Goal: Transaction & Acquisition: Obtain resource

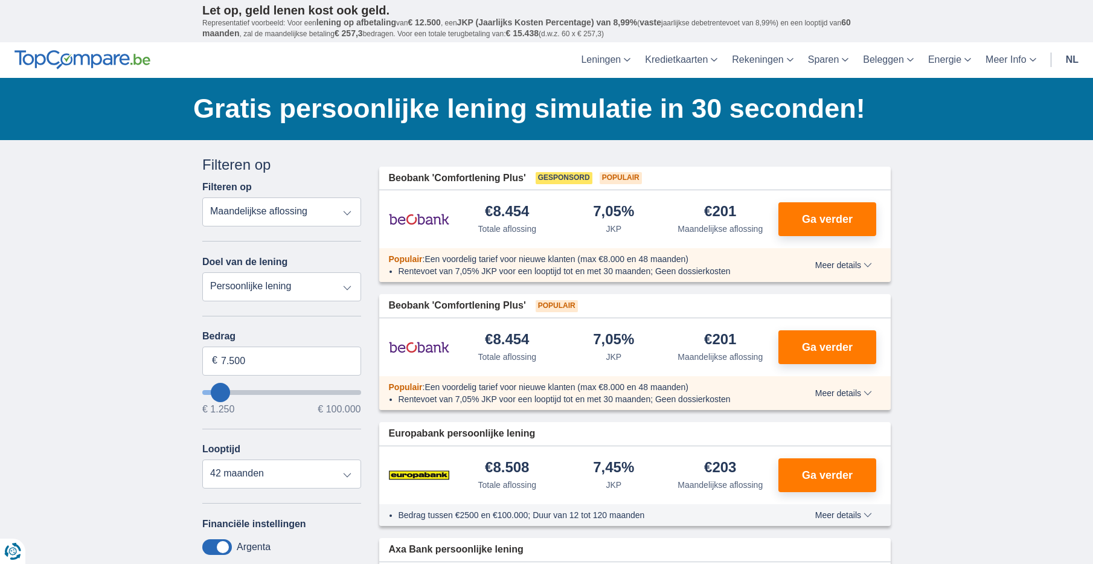
click at [347, 208] on select "Totale aflossing JKP Maandelijkse aflossing" at bounding box center [281, 212] width 159 height 29
click at [324, 213] on select "Totale aflossing JKP Maandelijkse aflossing" at bounding box center [281, 212] width 159 height 29
select select "apr+"
click at [202, 198] on select "Totale aflossing JKP Maandelijkse aflossing" at bounding box center [281, 212] width 159 height 29
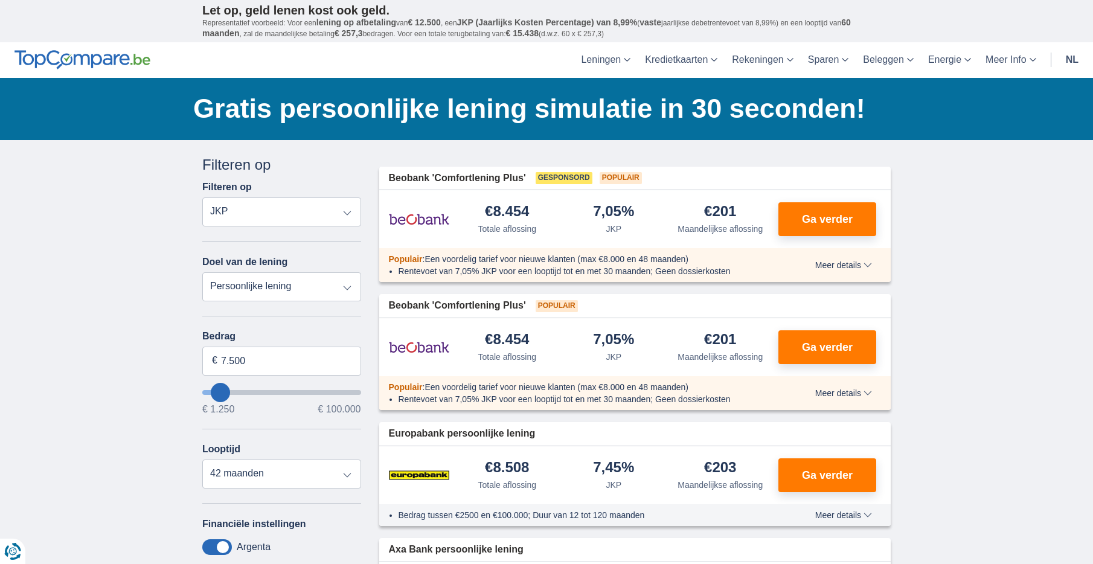
click at [302, 287] on select "Persoonlijke lening Auto Moto / fiets Mobilhome / caravan Renovatie Energie Sch…" at bounding box center [281, 286] width 159 height 29
select select "overdrafts"
click at [202, 272] on select "Persoonlijke lening Auto Moto / fiets Mobilhome / caravan Renovatie Energie Sch…" at bounding box center [281, 286] width 159 height 29
type input "2.000"
type input "2500"
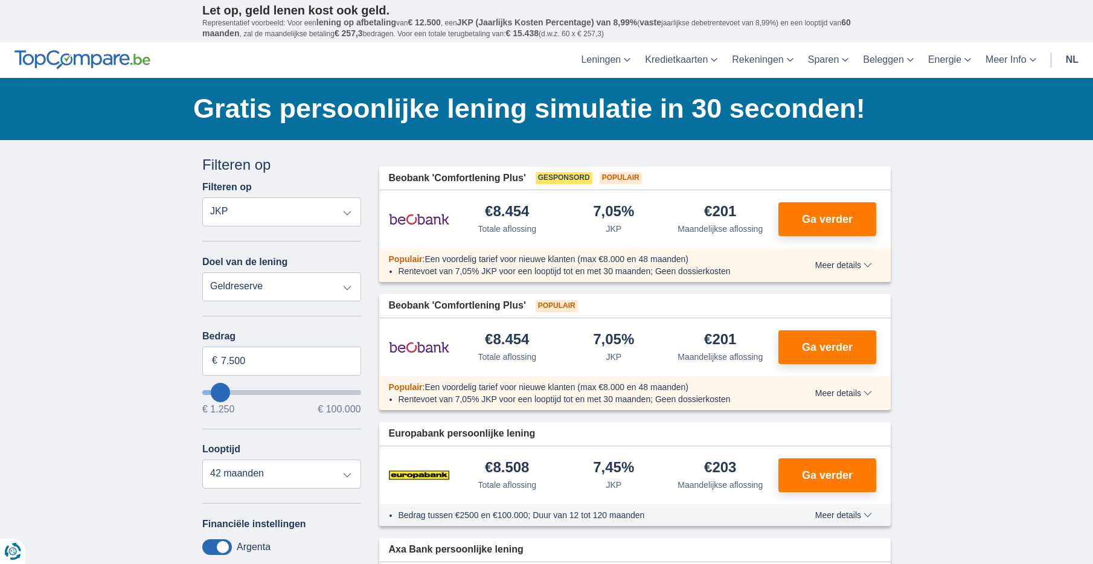
select select "24"
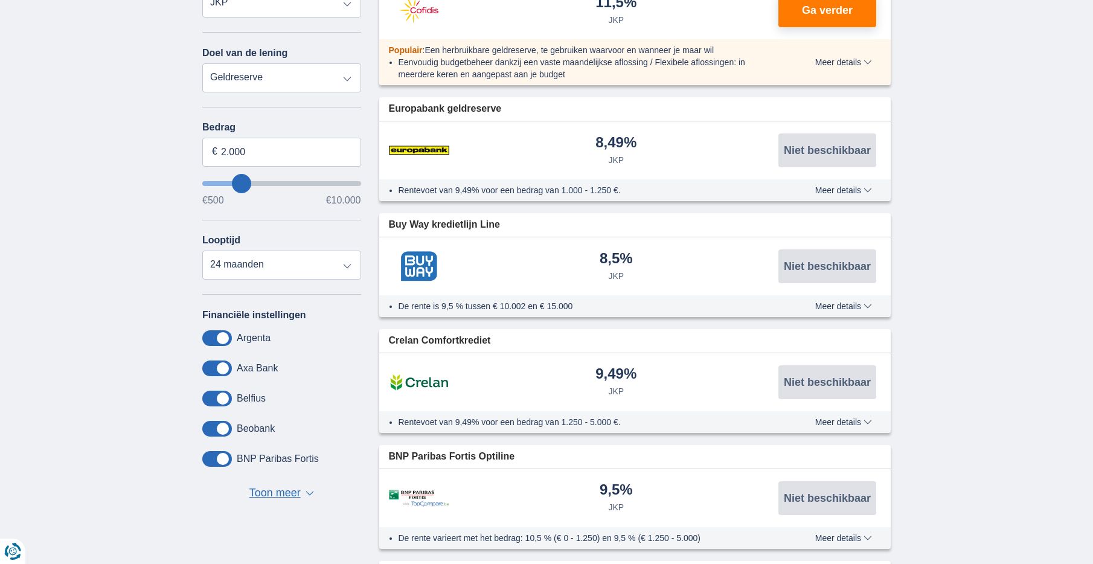
scroll to position [121, 0]
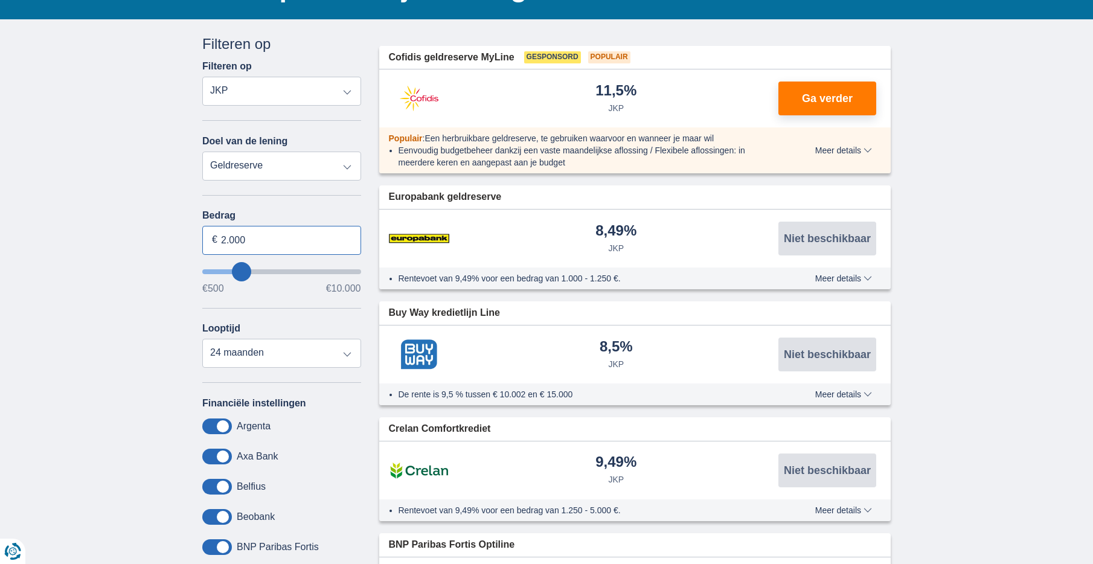
click at [253, 240] on input "2.000" at bounding box center [281, 240] width 159 height 29
type input "10.000"
type input "9500"
click at [262, 324] on div "Looptijd 12 maanden 18 maanden 24 maanden" at bounding box center [281, 345] width 159 height 45
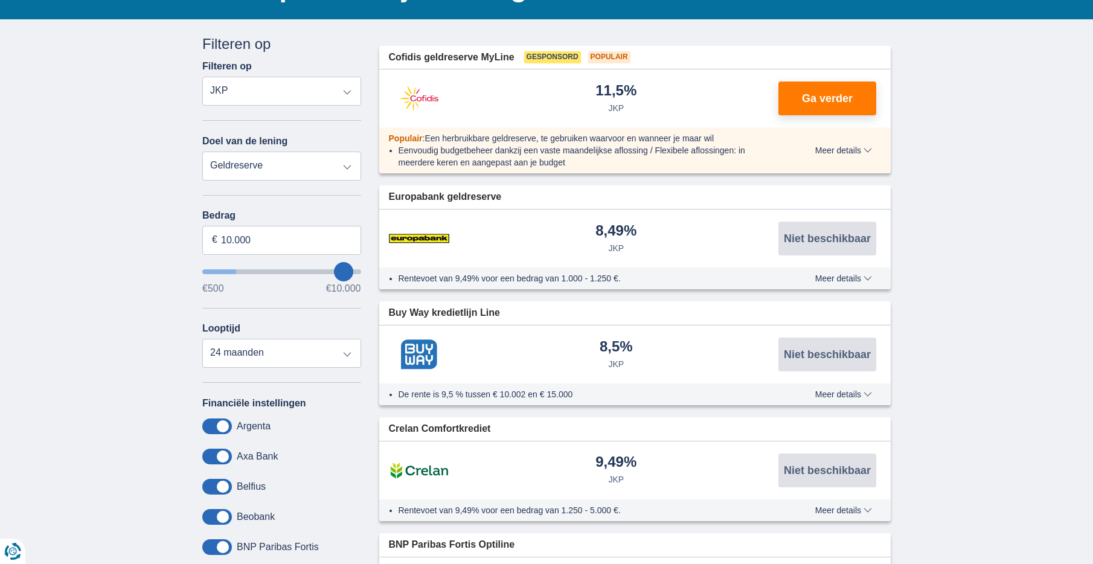
select select "48"
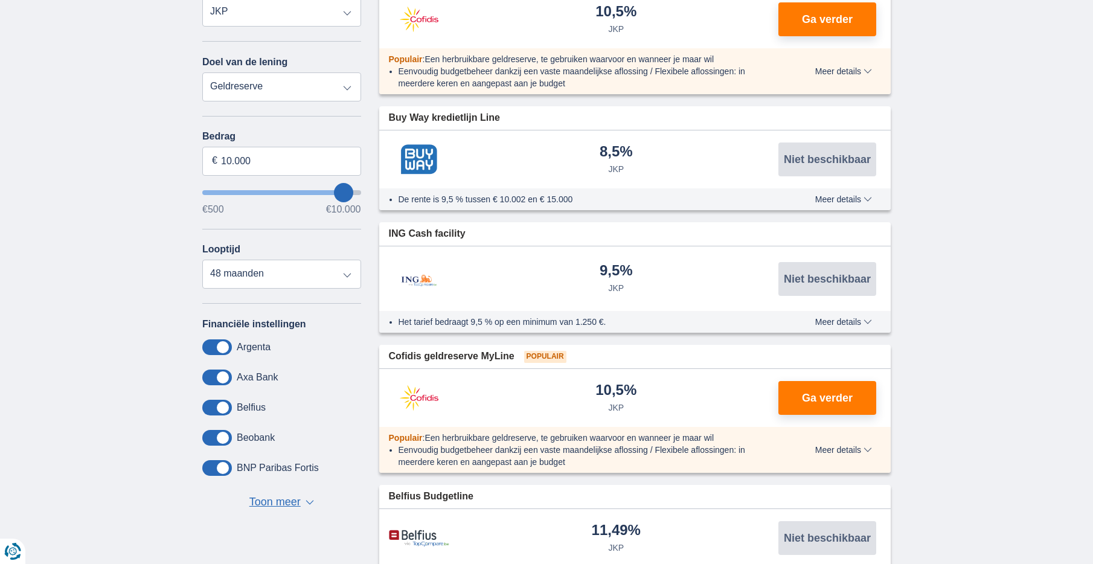
scroll to position [302, 0]
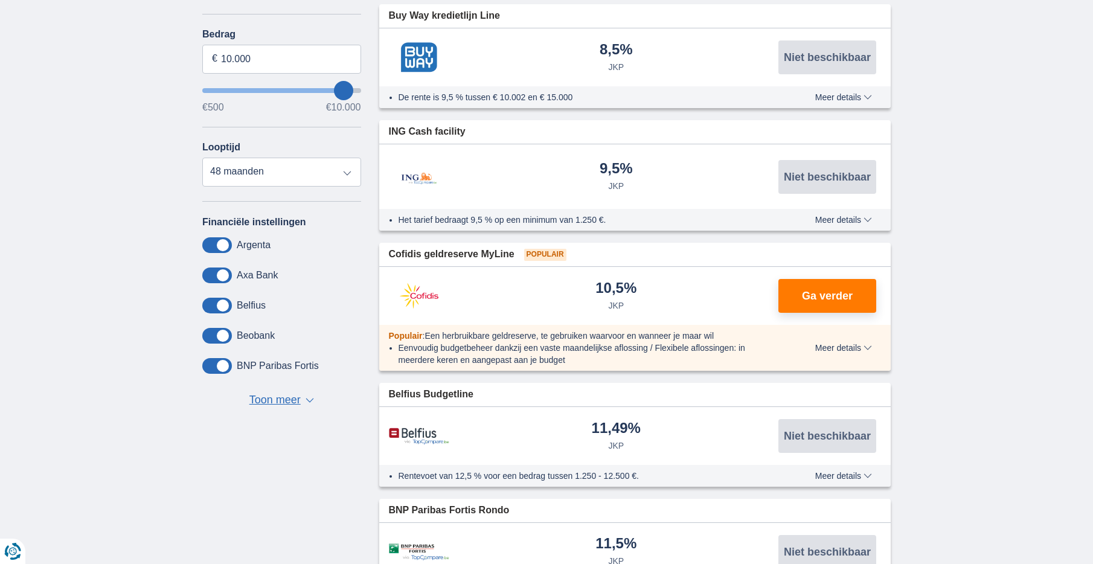
click at [300, 404] on span "Toon meer" at bounding box center [274, 401] width 51 height 16
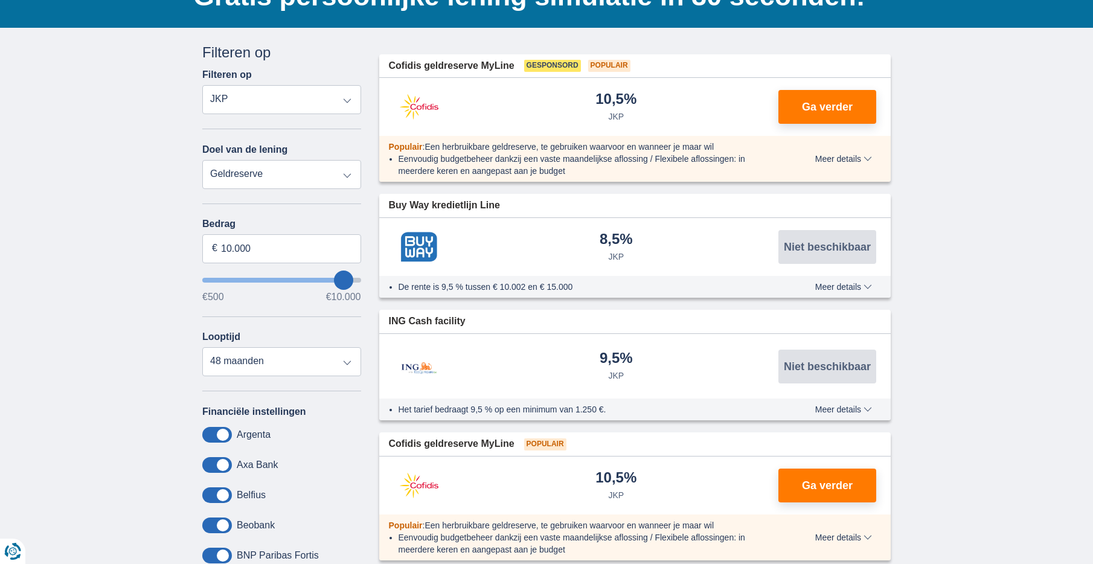
scroll to position [0, 0]
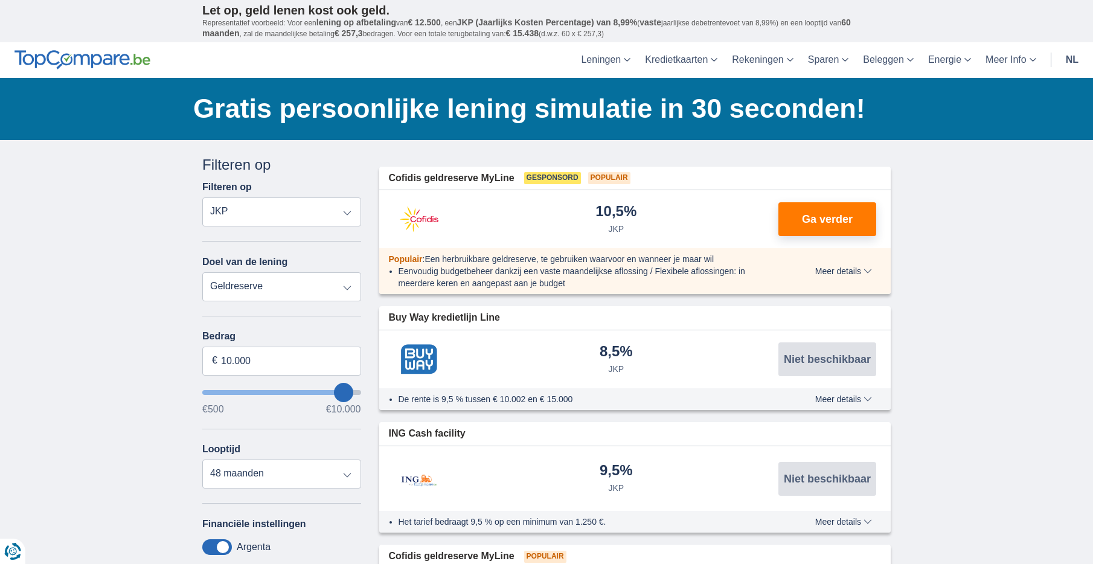
click at [296, 294] on select "Persoonlijke lening Auto Moto / fiets Mobilhome / caravan Renovatie Energie Sch…" at bounding box center [281, 286] width 159 height 29
select select "debtConsolidation"
click at [202, 272] on select "Persoonlijke lening Auto Moto / fiets Mobilhome / caravan Renovatie Energie Sch…" at bounding box center [281, 286] width 159 height 29
type input "10.000"
type input "10250"
